Goal: Transaction & Acquisition: Download file/media

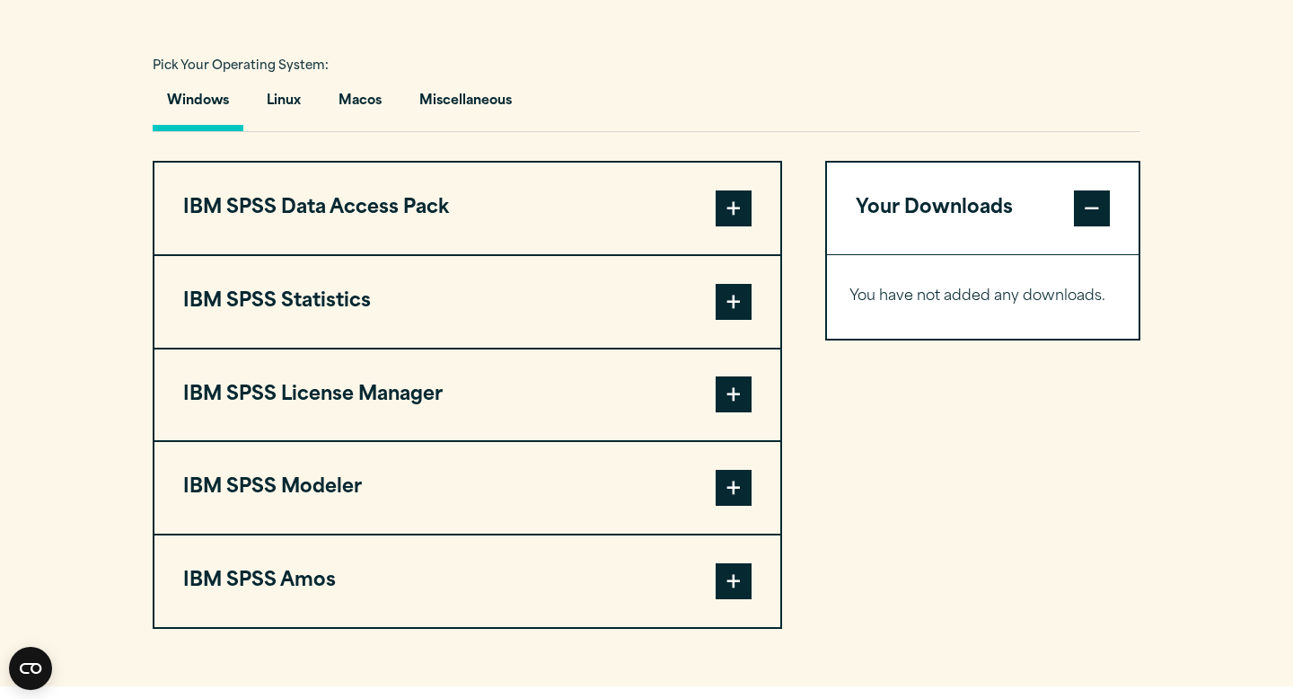
scroll to position [1307, 0]
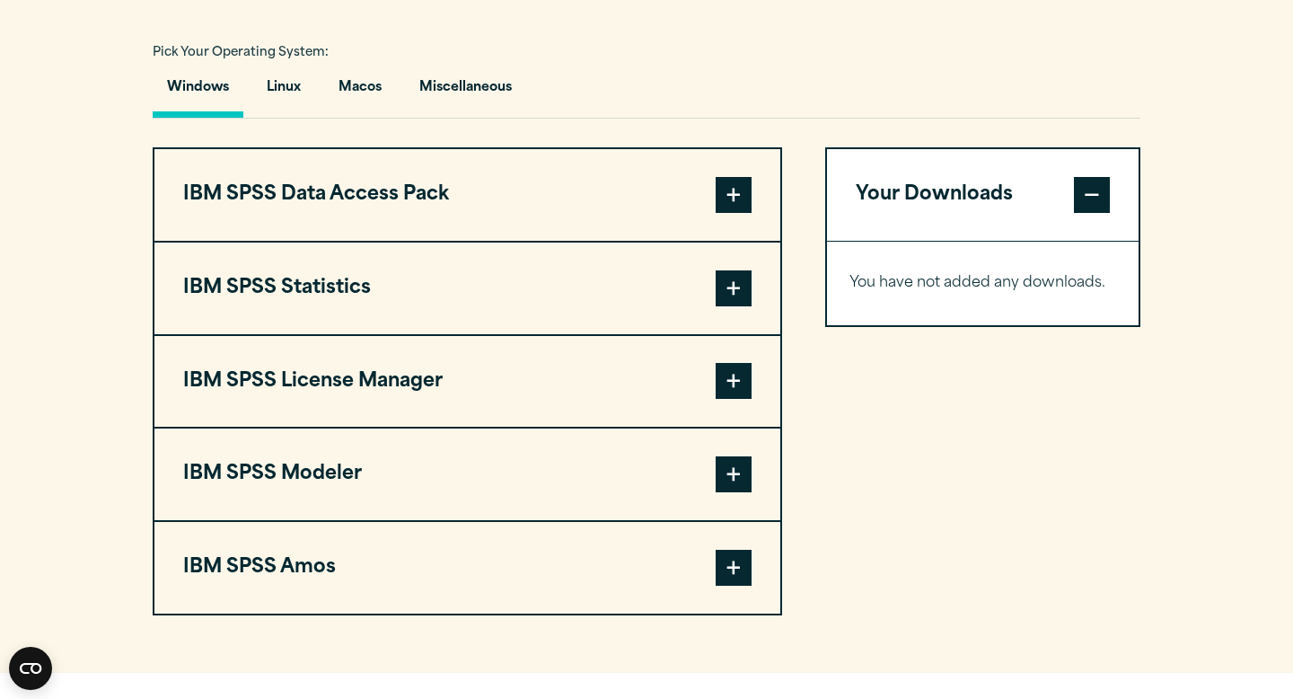
click at [736, 297] on span at bounding box center [734, 288] width 36 height 36
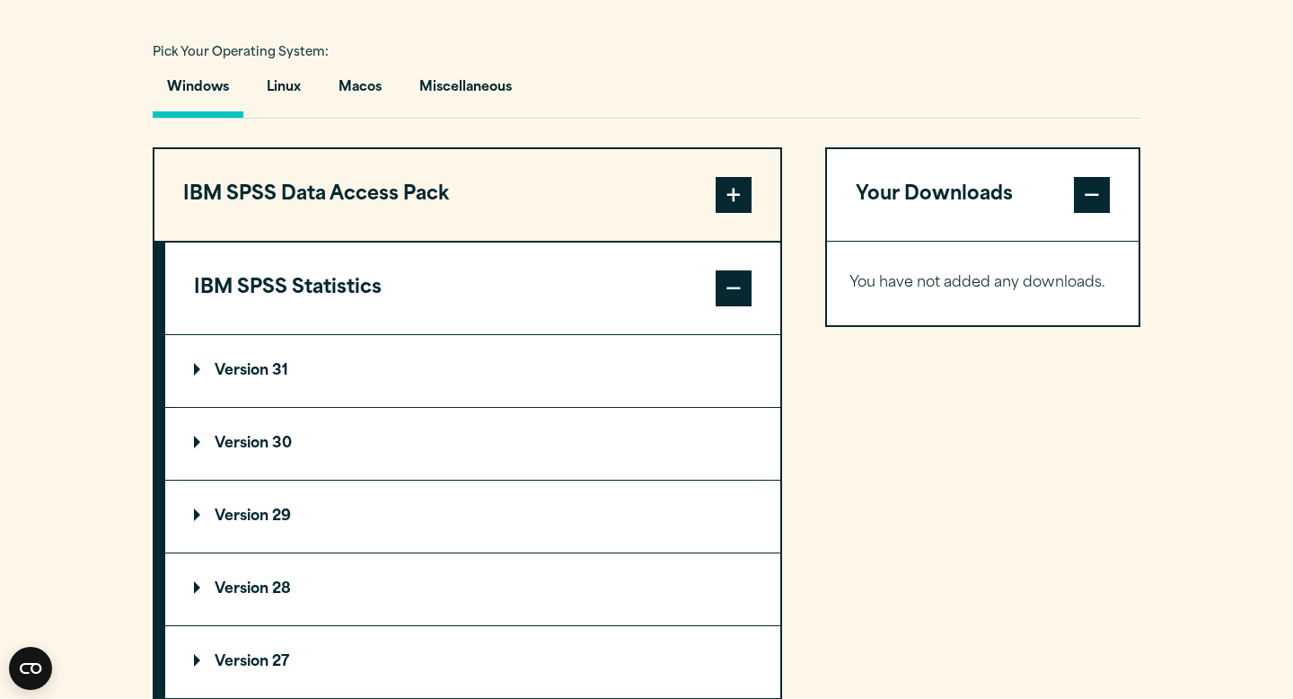
click at [556, 369] on summary "Version 31" at bounding box center [472, 371] width 615 height 72
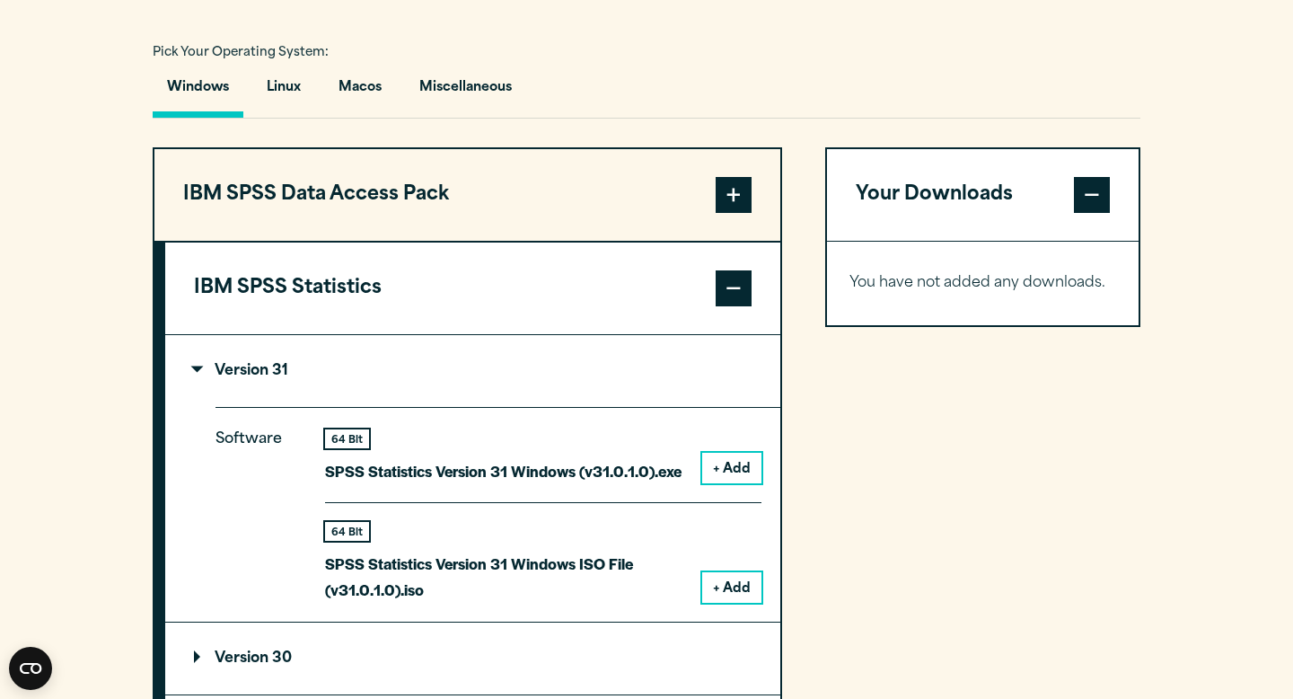
click at [554, 373] on summary "Version 31" at bounding box center [472, 371] width 615 height 72
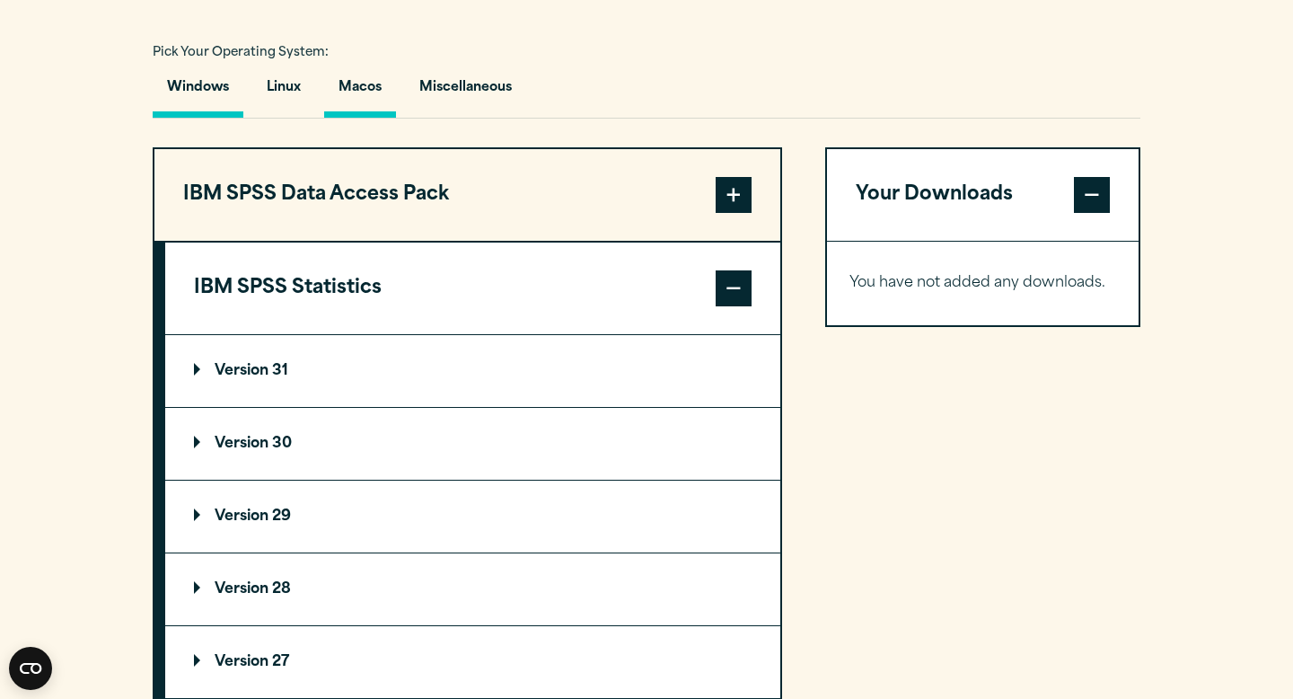
click at [379, 95] on button "Macos" at bounding box center [360, 91] width 72 height 51
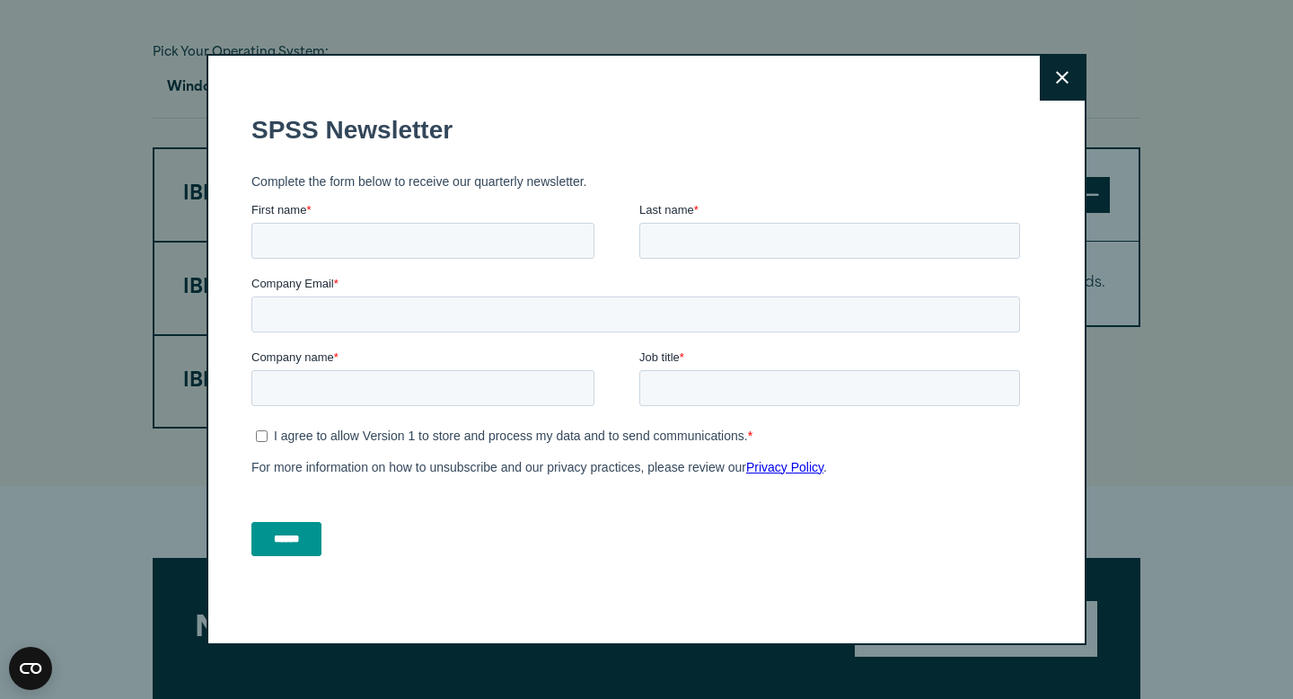
click at [1058, 86] on button "Close" at bounding box center [1062, 78] width 45 height 45
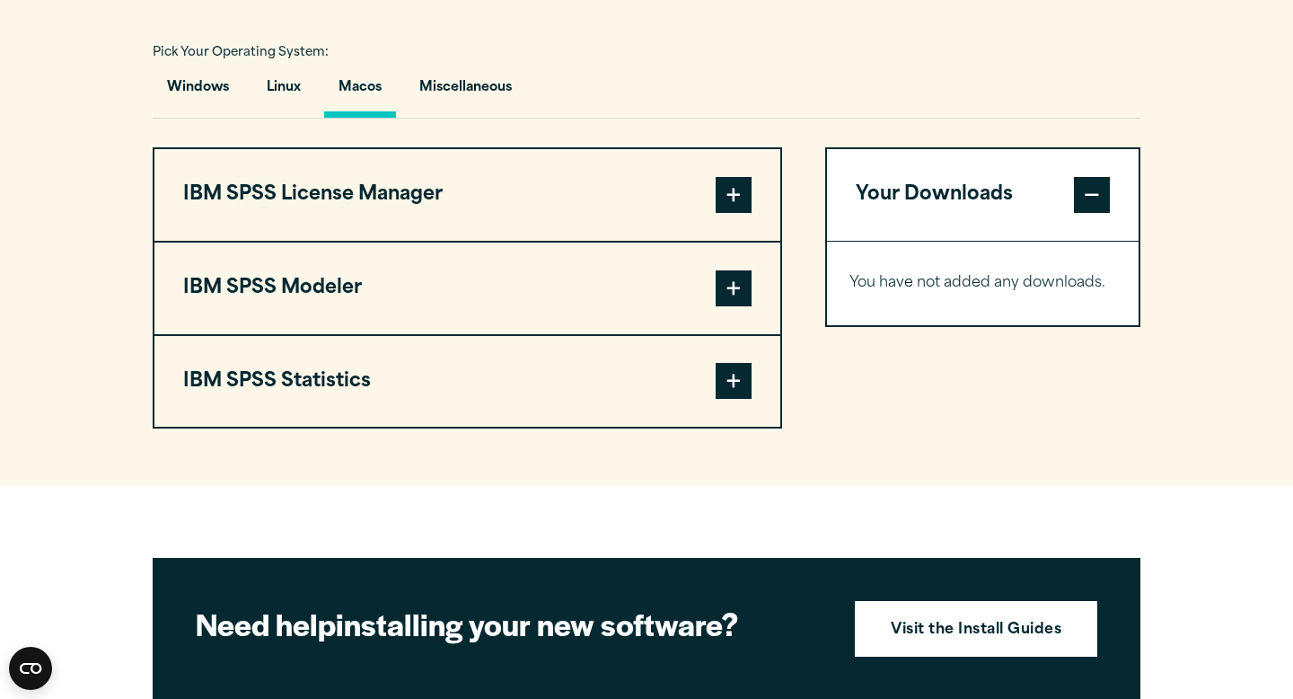
click at [555, 410] on button "IBM SPSS Statistics" at bounding box center [467, 382] width 626 height 92
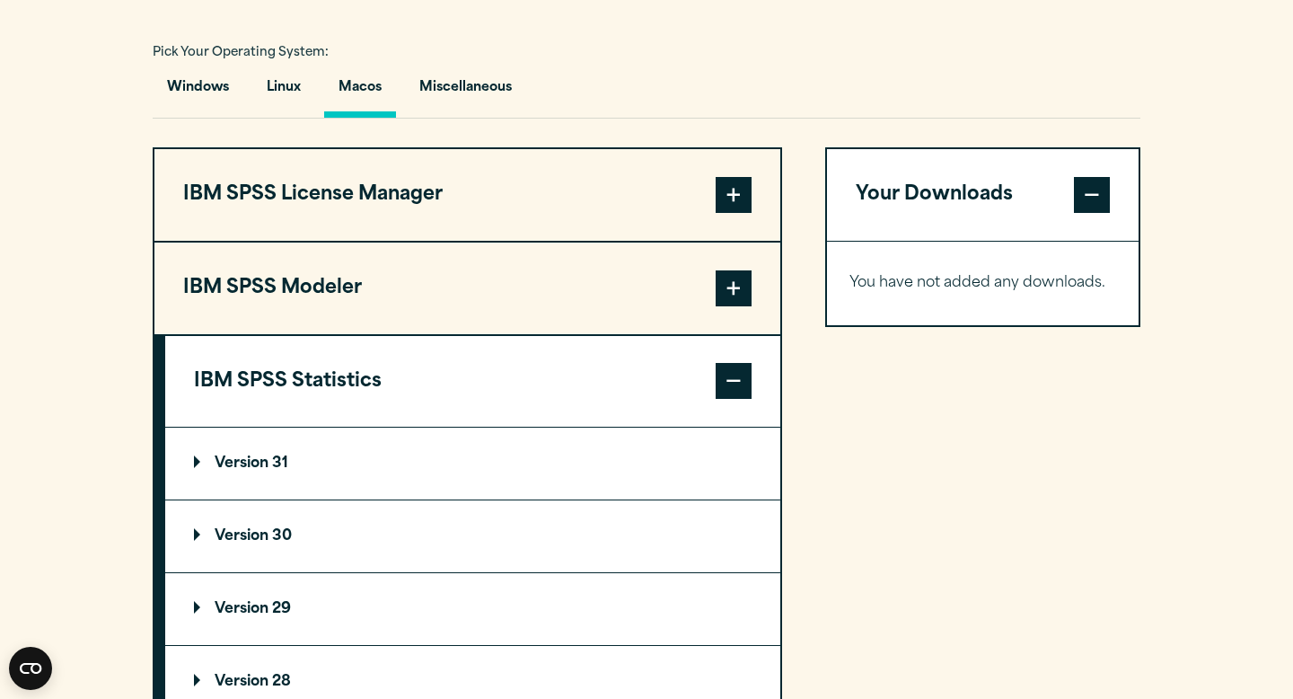
click at [492, 479] on summary "Version 31" at bounding box center [472, 463] width 615 height 72
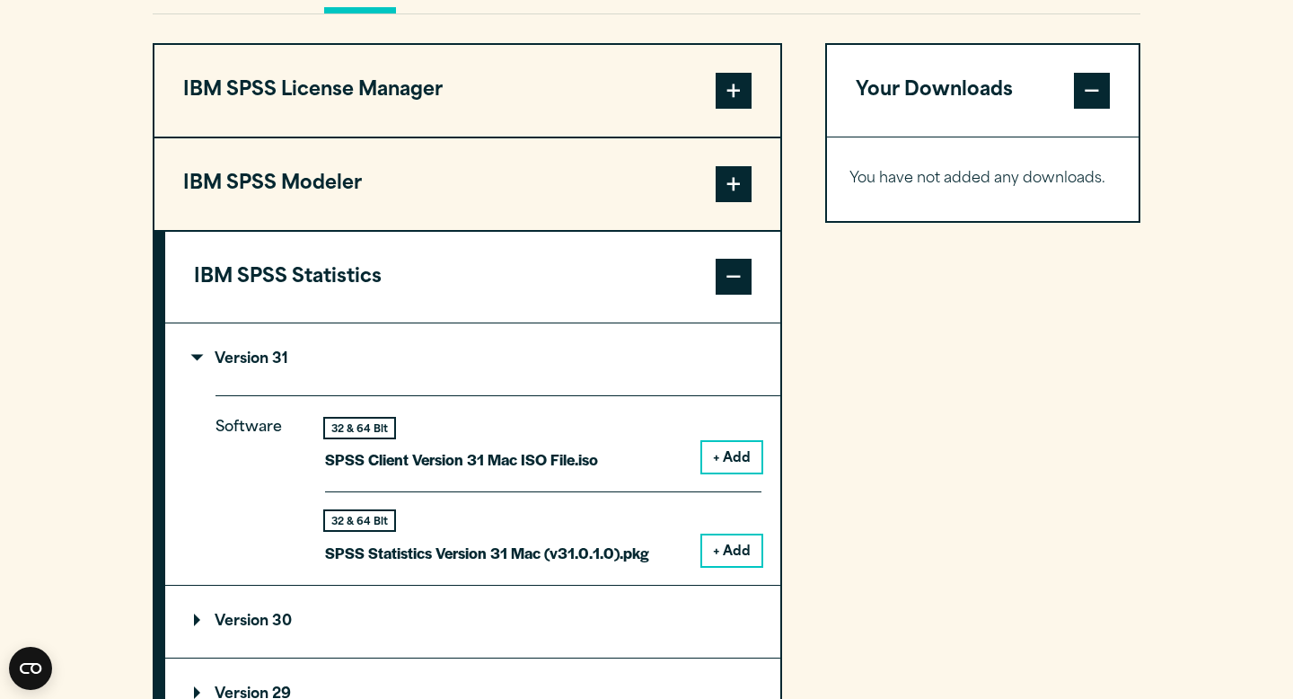
scroll to position [1413, 0]
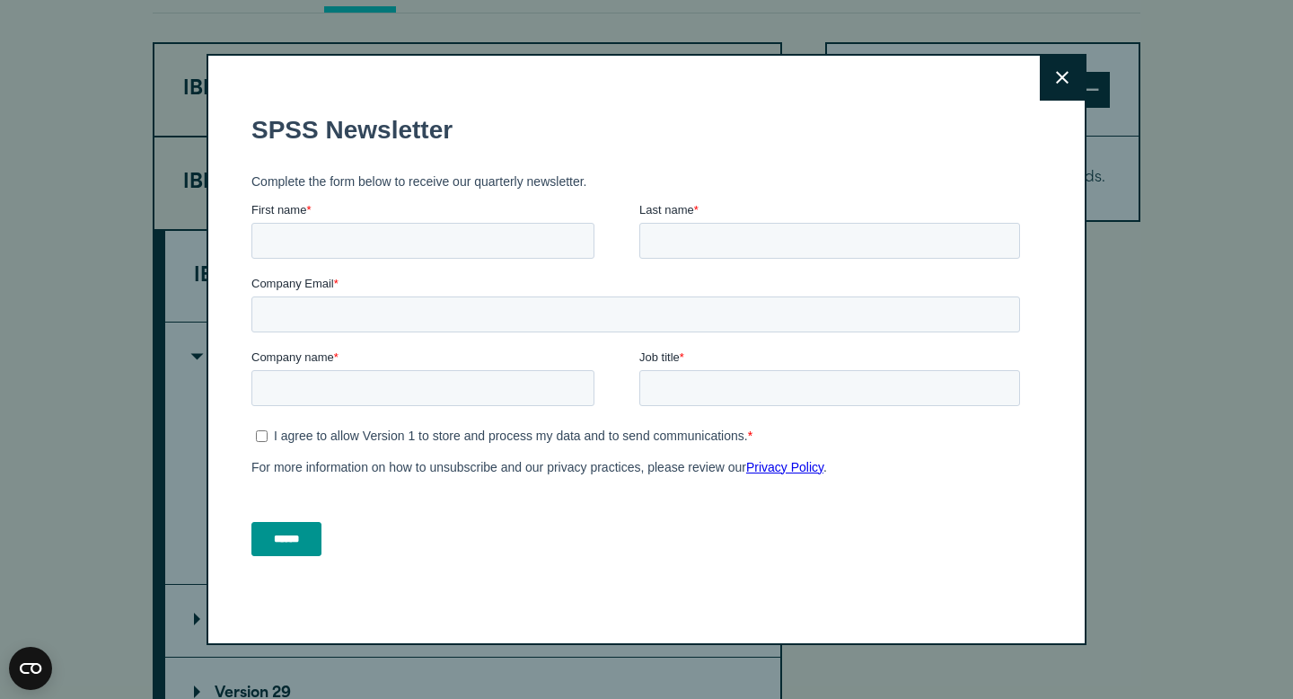
click at [1063, 71] on icon at bounding box center [1062, 77] width 13 height 13
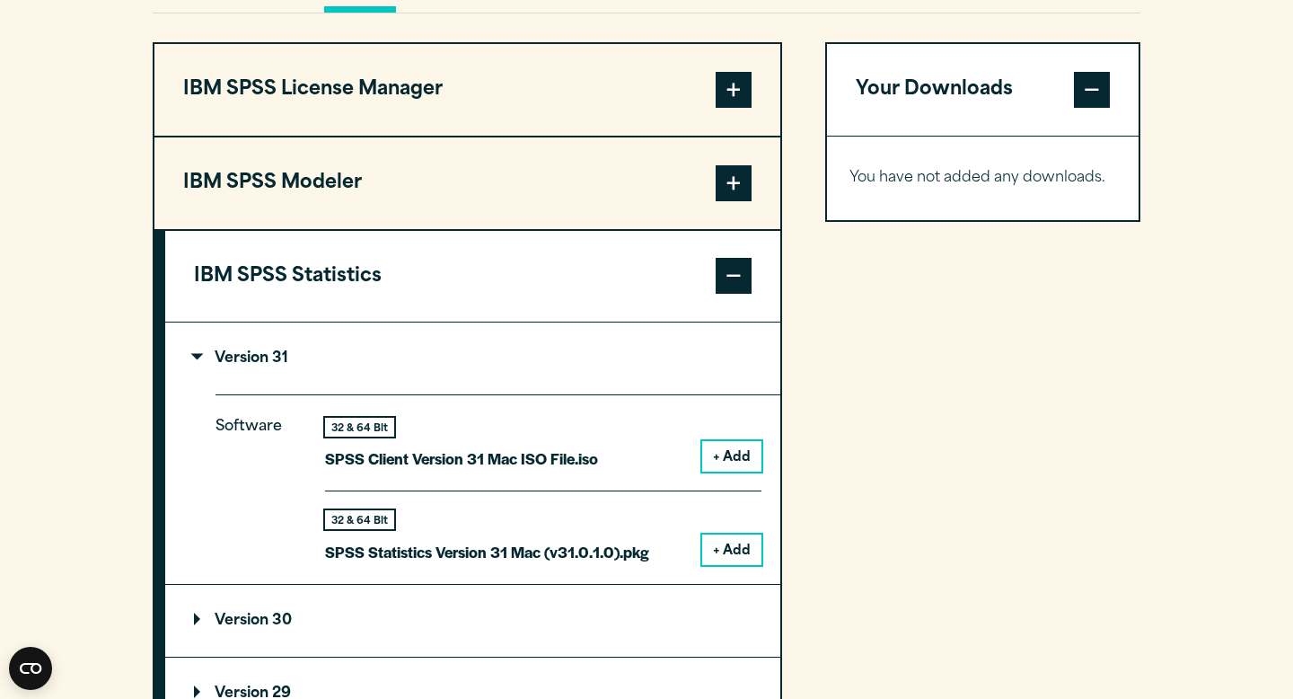
click at [484, 268] on button "IBM SPSS Statistics" at bounding box center [472, 277] width 615 height 92
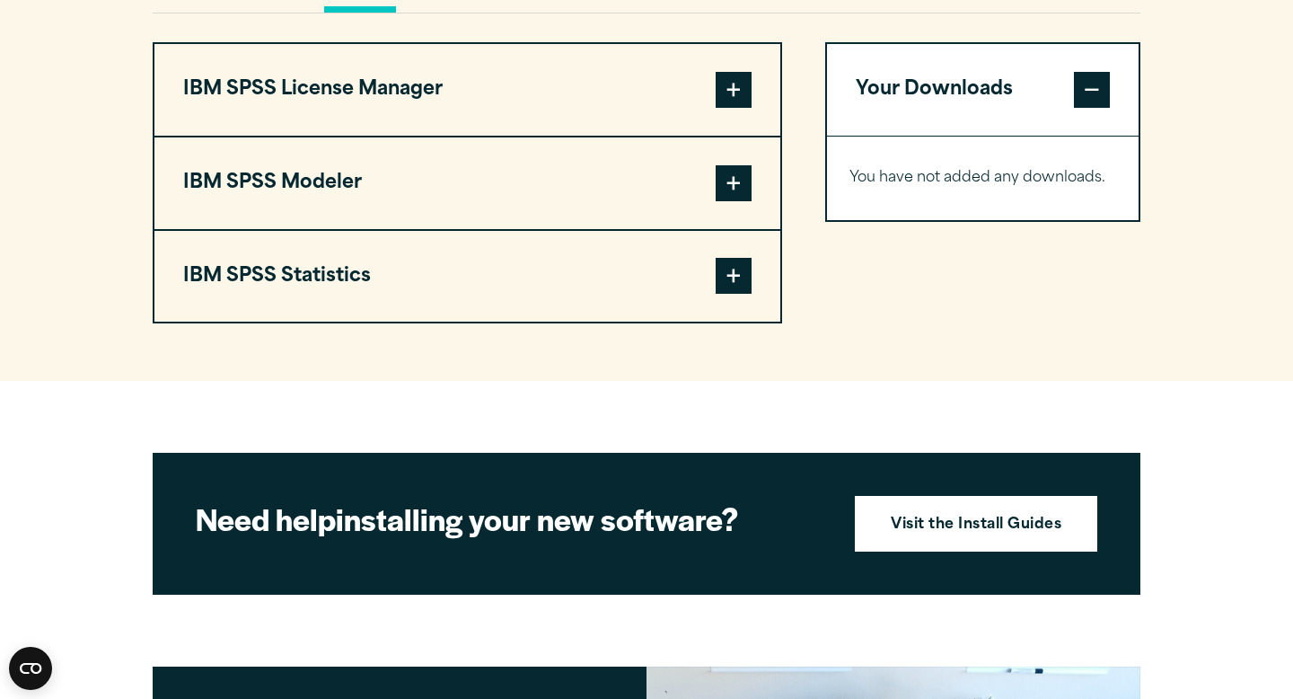
click at [447, 295] on button "IBM SPSS Statistics" at bounding box center [467, 277] width 626 height 92
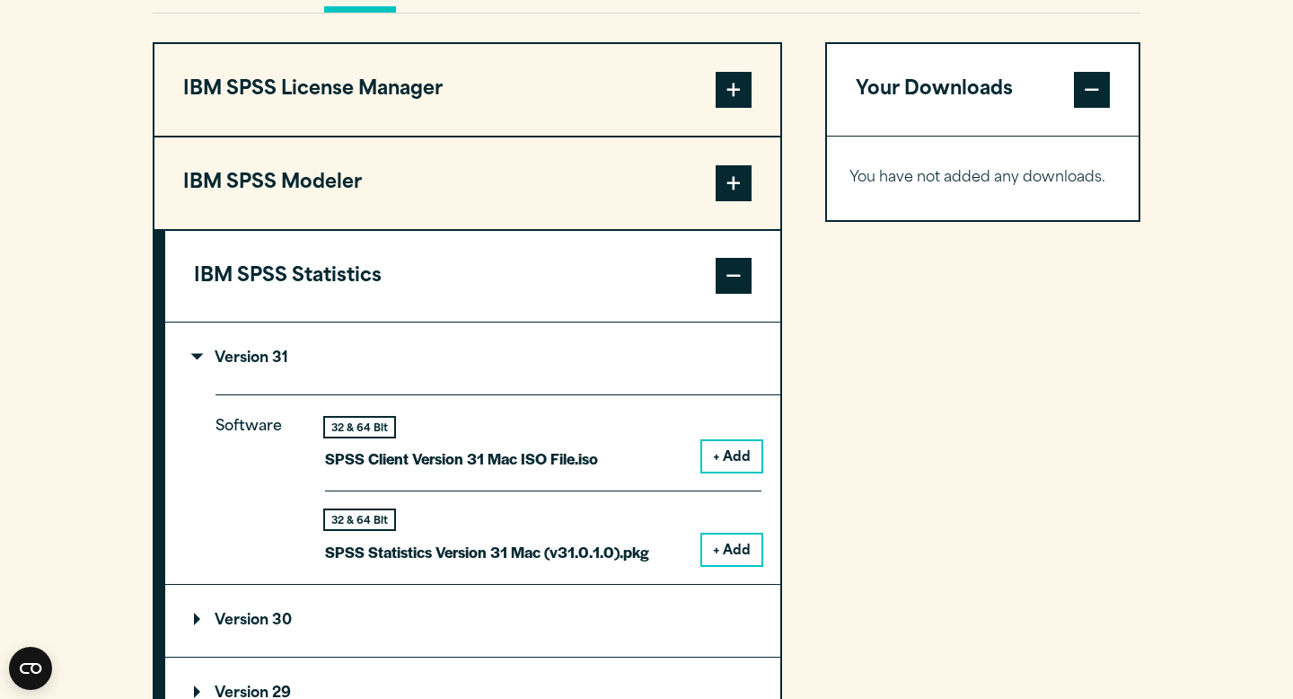
click at [334, 374] on summary "Version 31" at bounding box center [472, 358] width 615 height 72
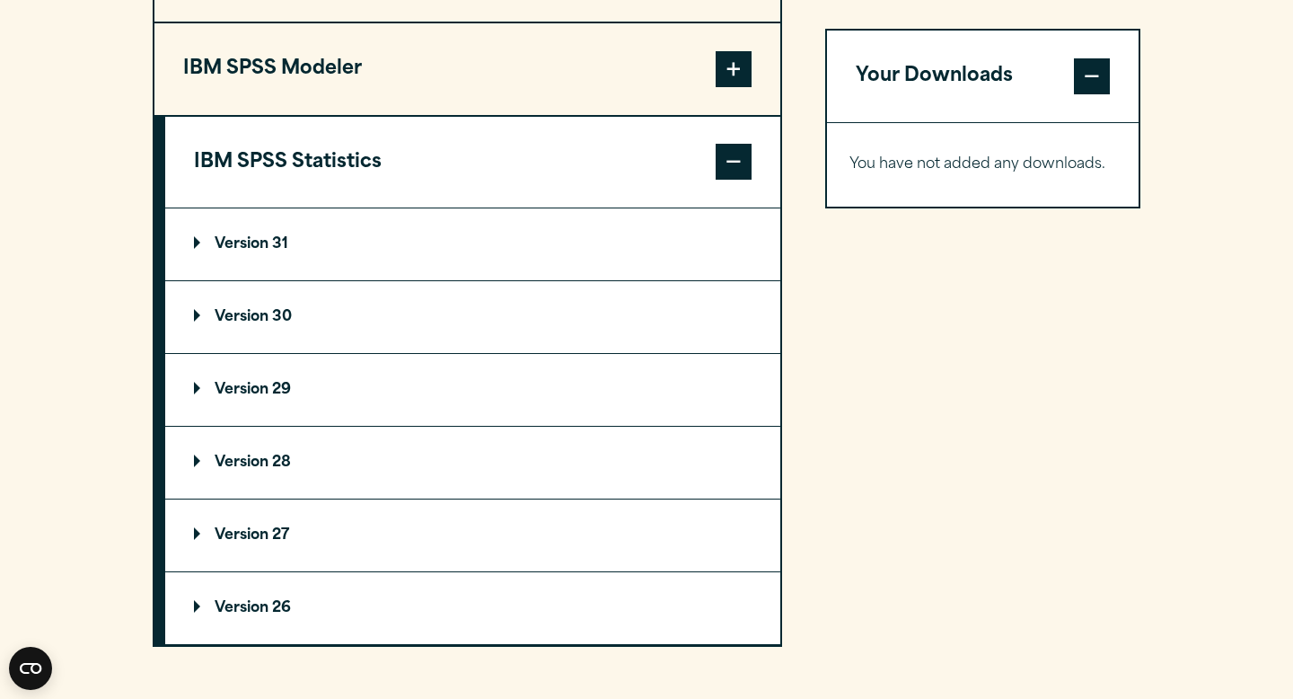
click at [416, 498] on summary "Version 28" at bounding box center [472, 463] width 615 height 72
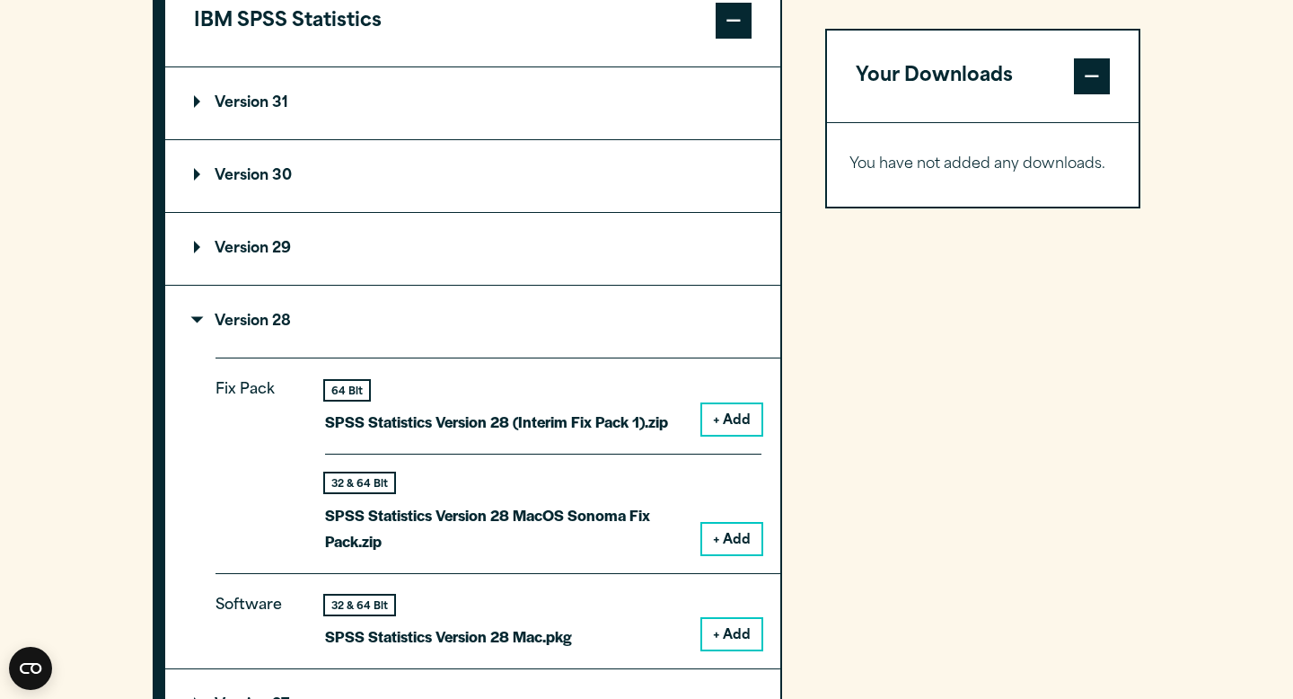
scroll to position [1675, 0]
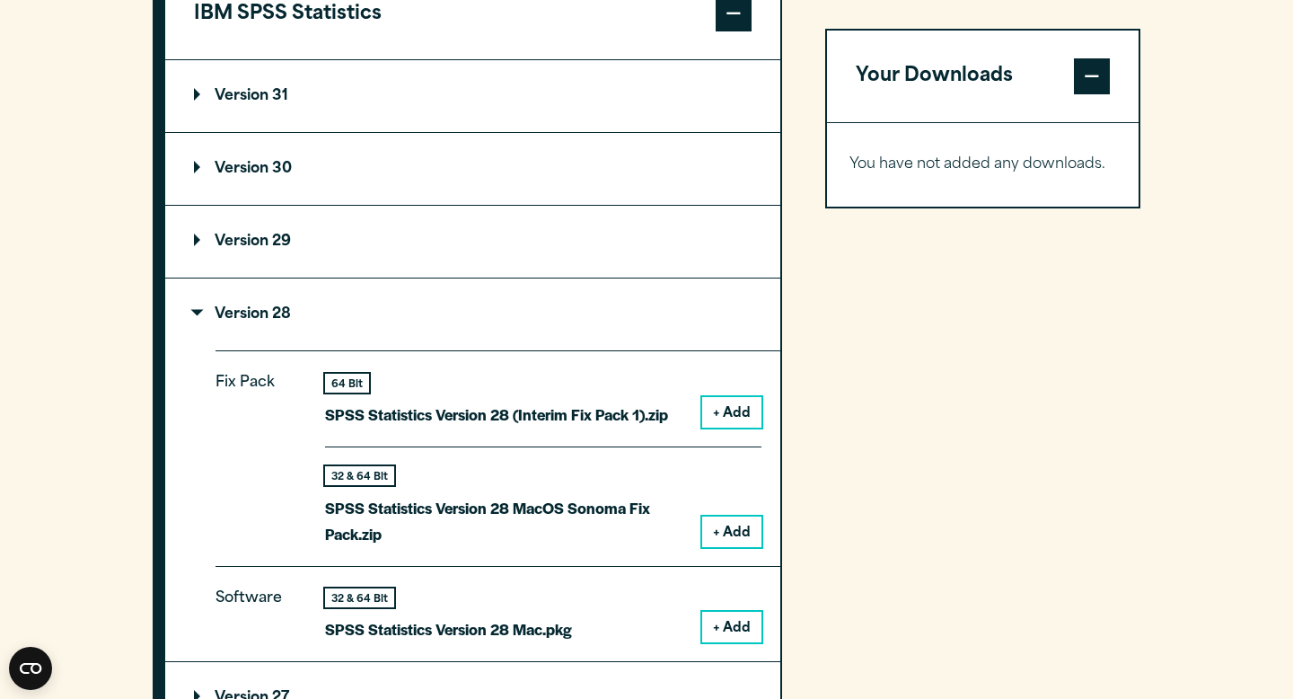
click at [343, 315] on summary "Version 28" at bounding box center [472, 314] width 615 height 72
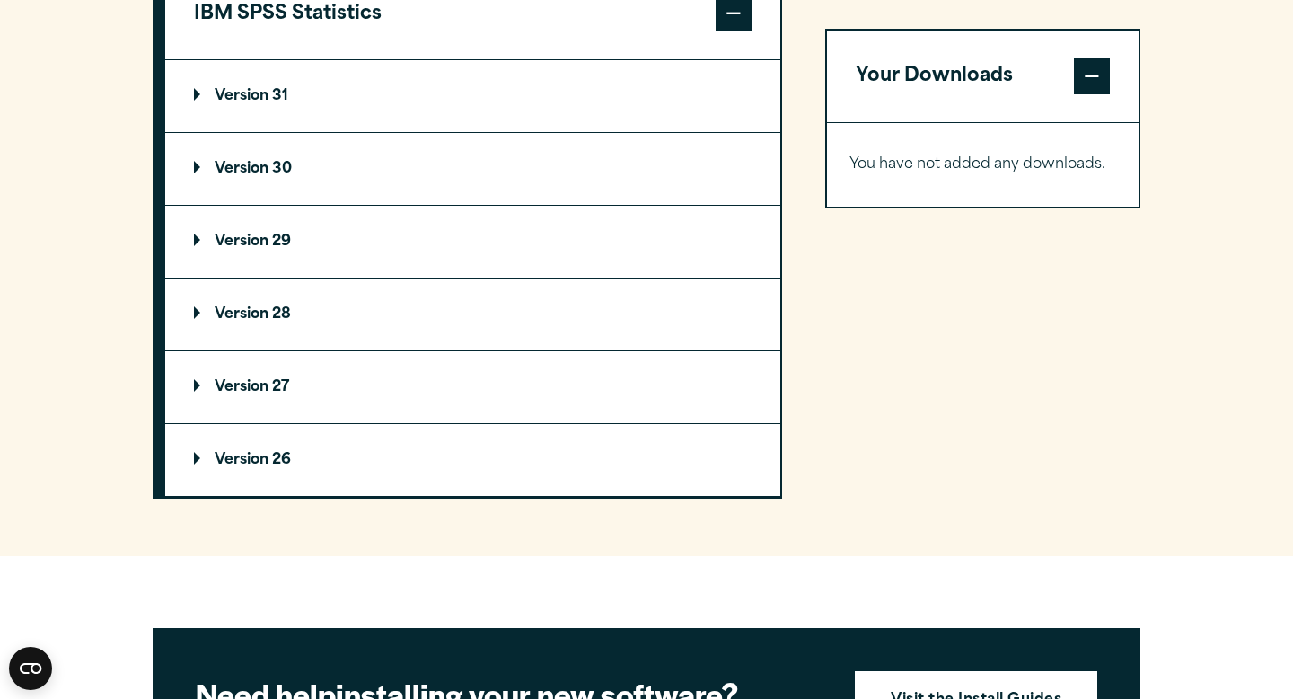
click at [367, 260] on summary "Version 29" at bounding box center [472, 242] width 615 height 72
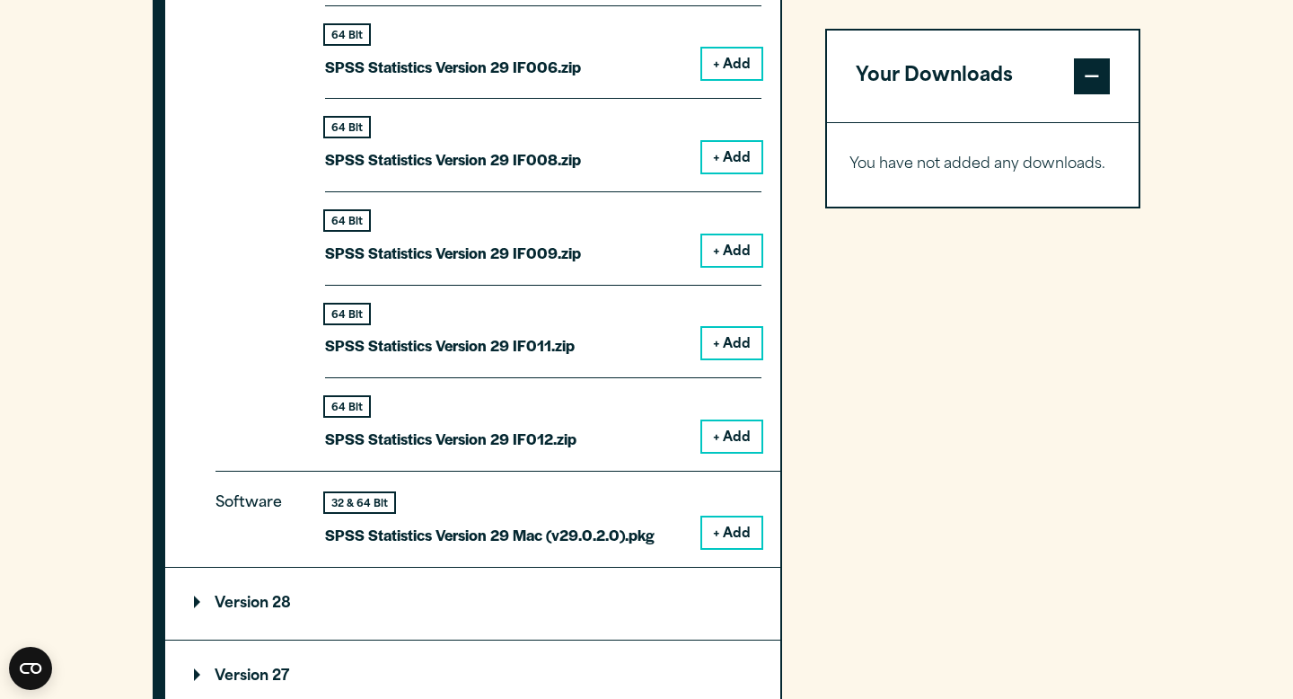
scroll to position [2334, 0]
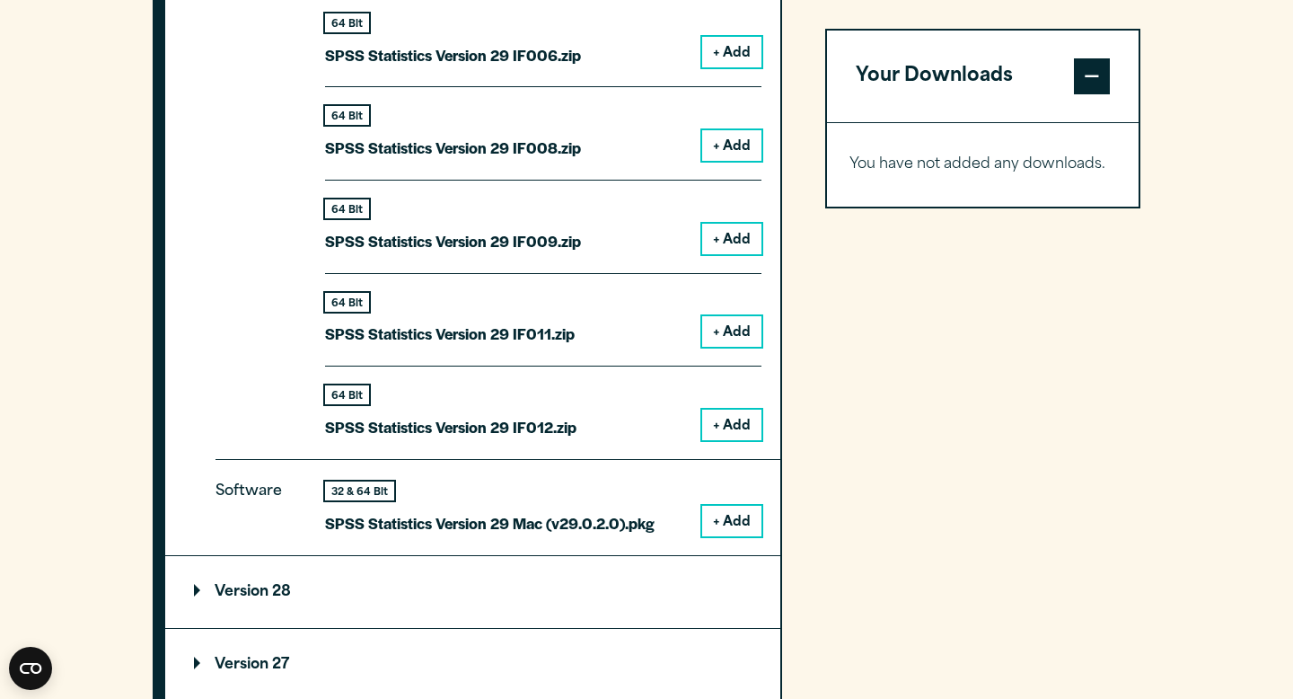
click at [735, 520] on button "+ Add" at bounding box center [731, 521] width 59 height 31
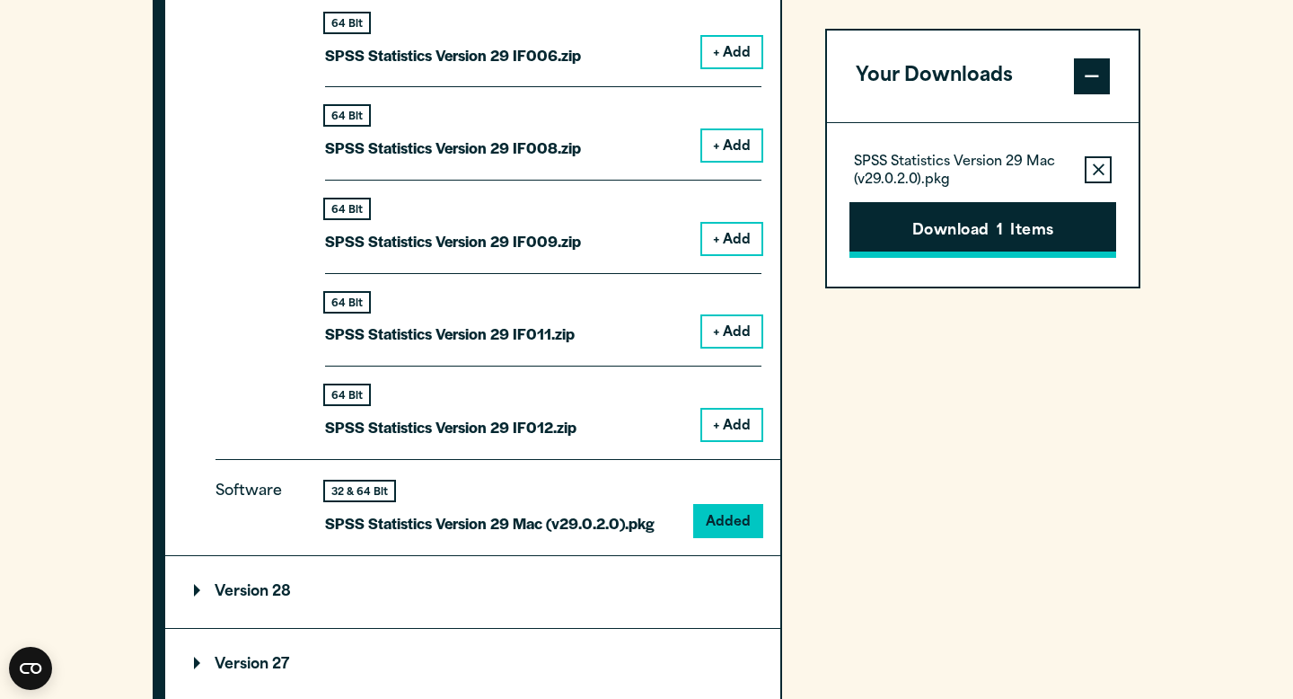
click at [947, 243] on button "Download 1 Items" at bounding box center [982, 230] width 267 height 56
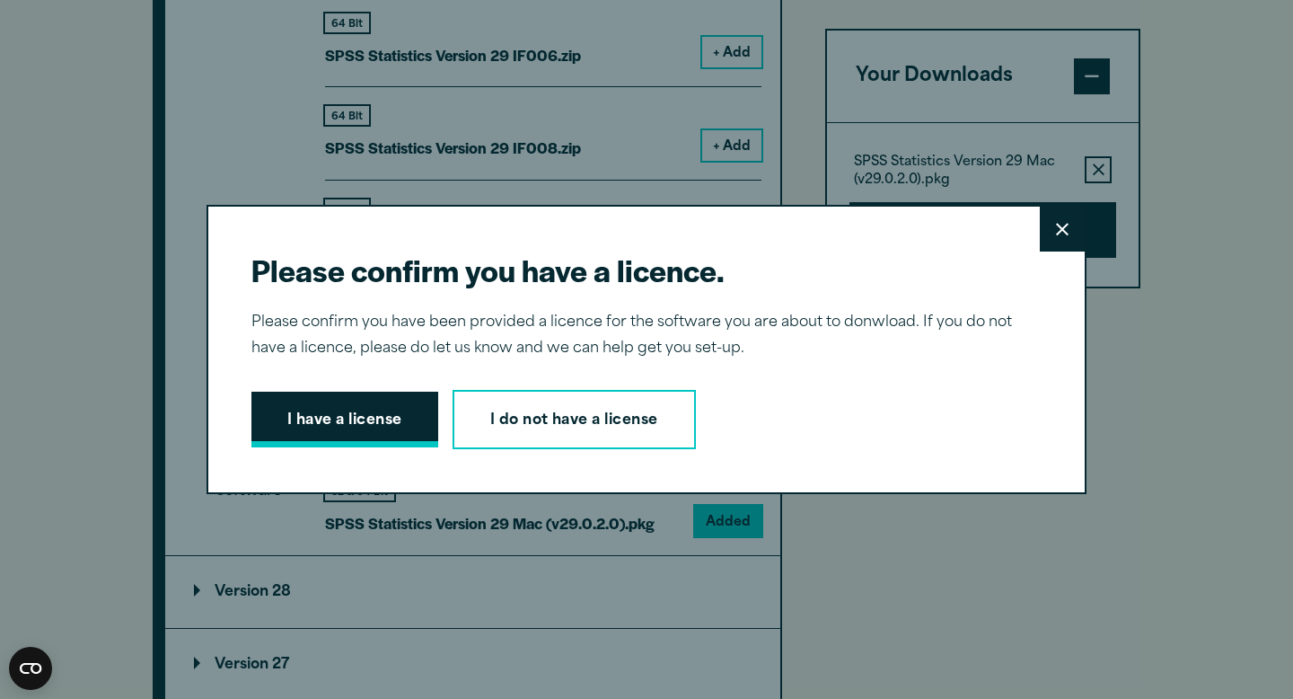
click at [343, 419] on button "I have a license" at bounding box center [344, 420] width 187 height 56
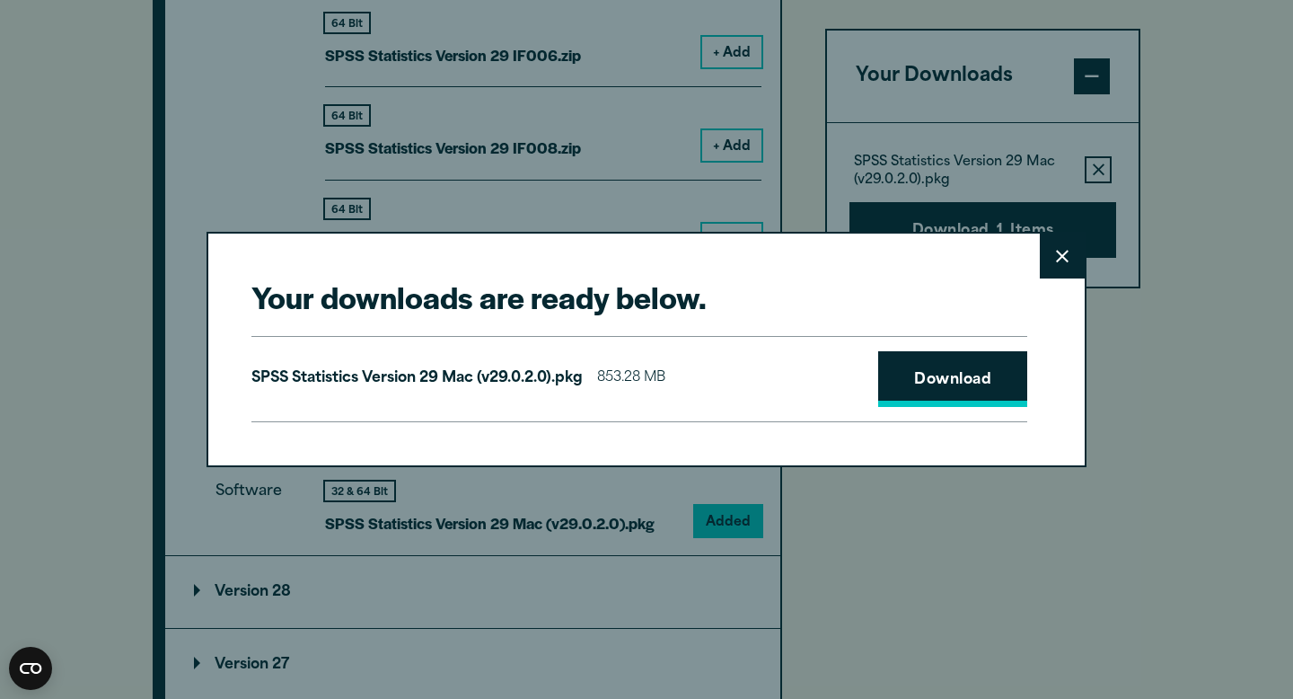
click at [945, 401] on link "Download" at bounding box center [952, 379] width 149 height 56
